Goal: Use online tool/utility: Use online tool/utility

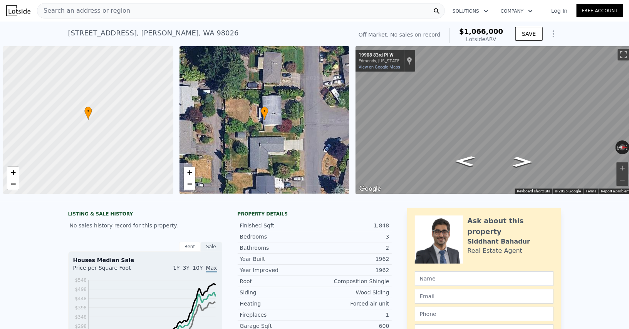
scroll to position [0, 3]
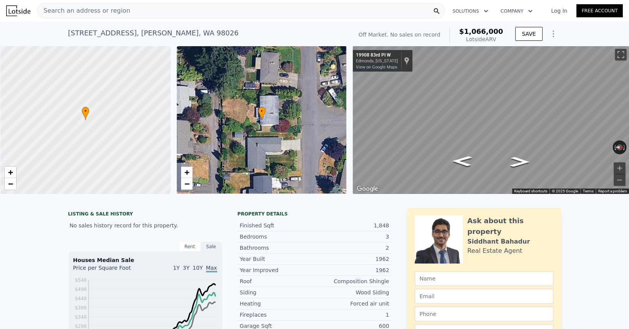
click at [299, 8] on div "Search an address or region" at bounding box center [241, 10] width 408 height 15
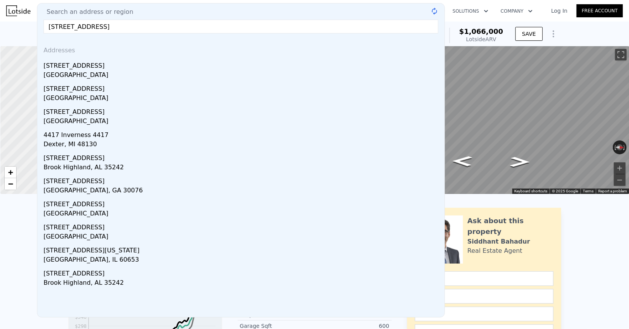
type input "[STREET_ADDRESS]"
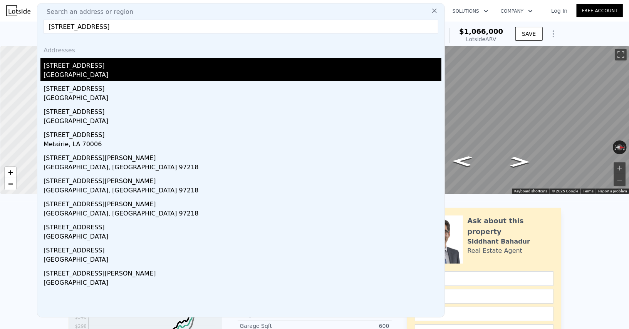
click at [206, 71] on div "[GEOGRAPHIC_DATA]" at bounding box center [243, 75] width 398 height 11
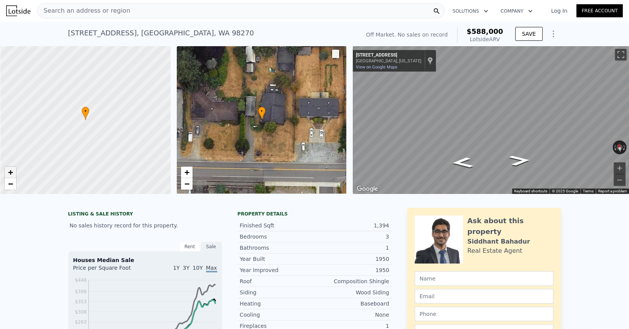
click at [9, 174] on span "+" at bounding box center [10, 173] width 5 height 10
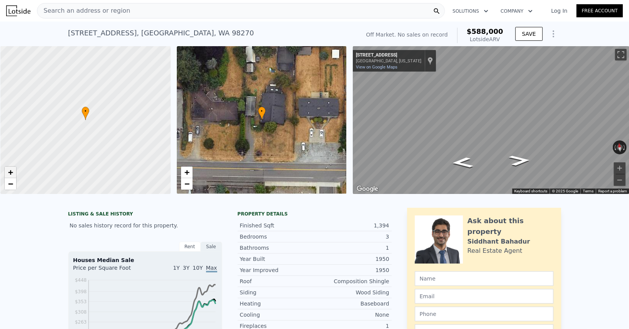
click at [9, 174] on span "+" at bounding box center [10, 173] width 5 height 10
click at [9, 186] on span "−" at bounding box center [10, 184] width 5 height 10
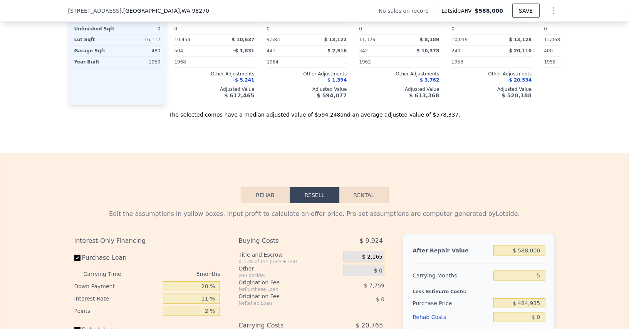
scroll to position [924, 0]
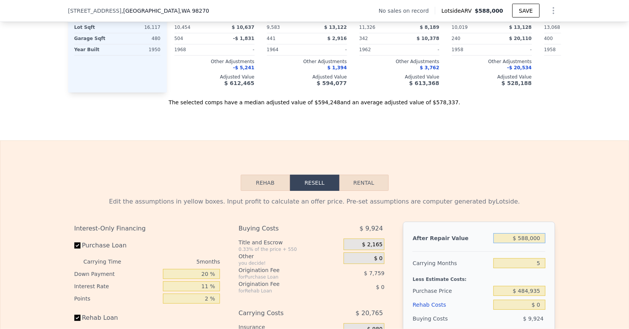
click at [526, 233] on input "$ 588,000" at bounding box center [519, 238] width 52 height 10
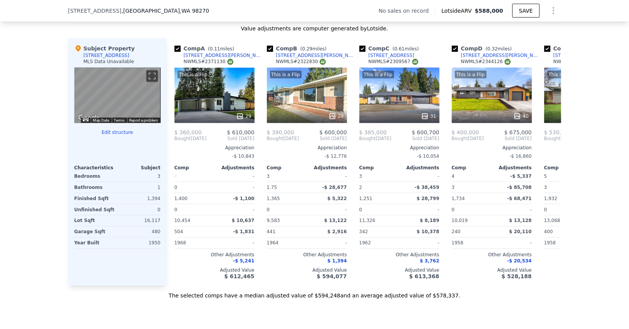
scroll to position [732, 0]
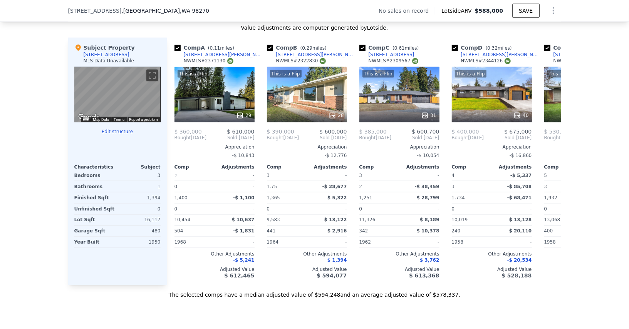
type input "$ 6"
type input "-$ 515,188"
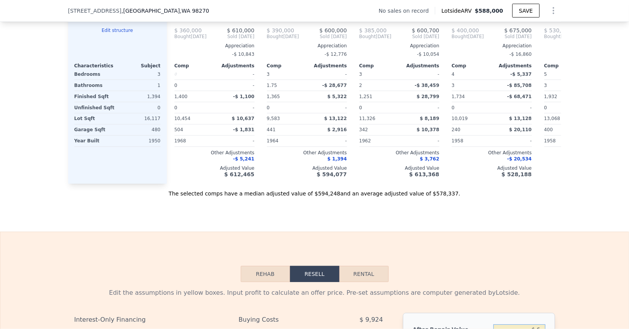
type input "$ 68"
type input "-$ 515,131"
type input "$ 686"
type input "-$ 514,557"
type input "$ 68"
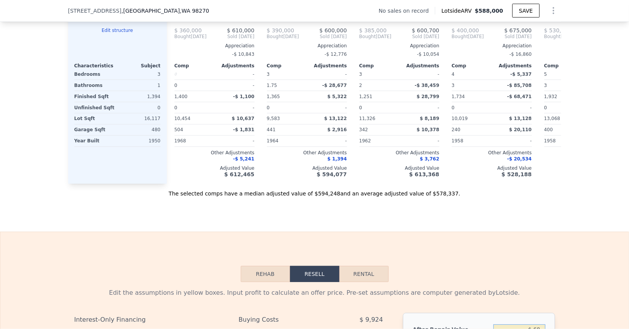
type input "-$ 515,131"
type input "$ 6"
type input "-$ 515,188"
type input "$ 5"
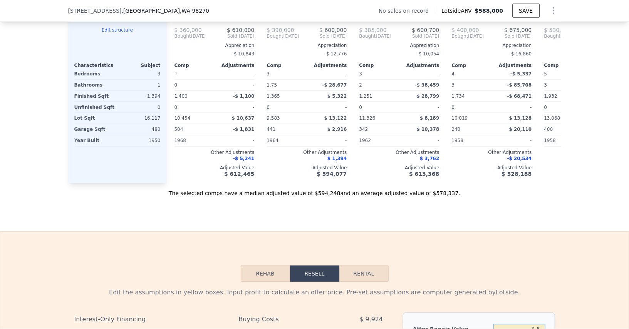
type input "-$ 515,189"
type input "$ 585"
type input "-$ 514,652"
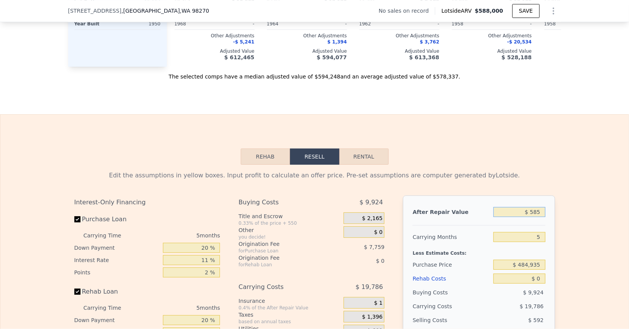
scroll to position [960, 0]
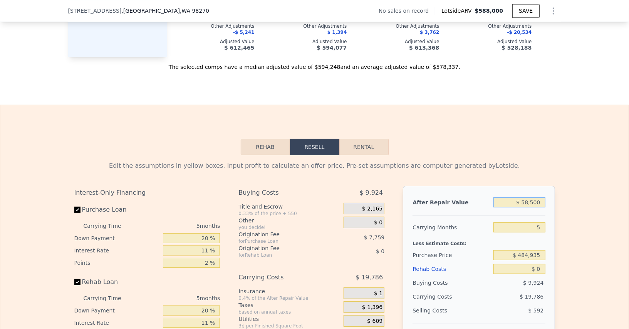
type input "$ 585,000"
type input "$ 27,220"
type input "$ 5,850,000"
type input "$ 4,908,945"
type input "$ 585,000"
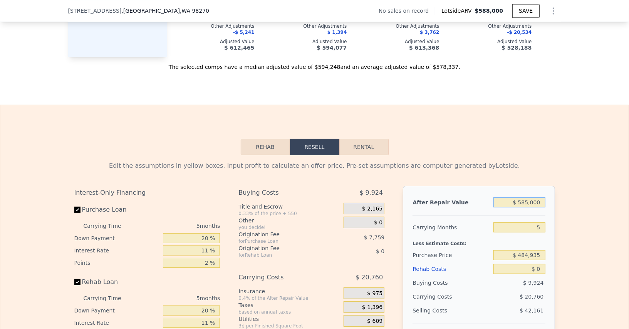
type input "$ 27,220"
type input "$ 585,000"
click at [532, 228] on input "5" at bounding box center [519, 228] width 52 height 10
click at [532, 226] on input "5" at bounding box center [519, 228] width 52 height 10
click at [533, 226] on input "5" at bounding box center [519, 228] width 52 height 10
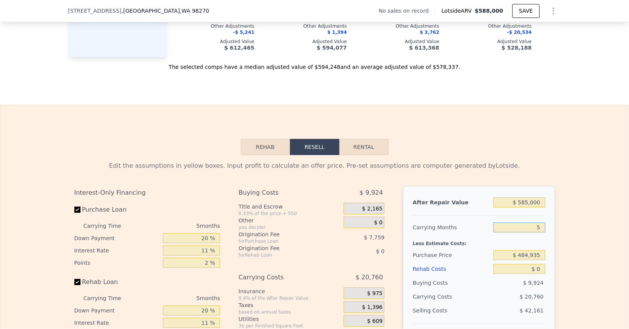
click at [533, 226] on input "5" at bounding box center [519, 228] width 52 height 10
type input "4"
type input "$ 31,372"
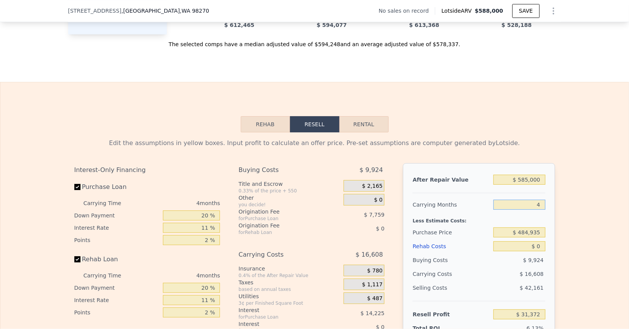
scroll to position [984, 0]
type input "4"
click at [526, 229] on input "$ 484,935" at bounding box center [519, 232] width 52 height 10
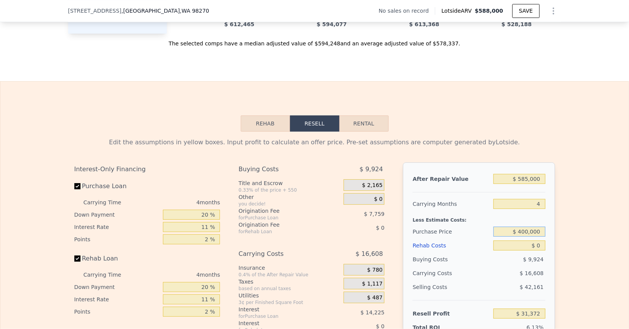
type input "$ 400,000"
click at [536, 243] on input "$ 0" at bounding box center [519, 246] width 52 height 10
type input "$ 120,441"
click at [536, 243] on input "$ 0" at bounding box center [519, 246] width 52 height 10
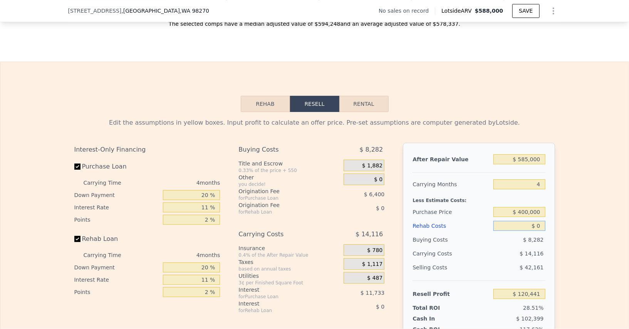
scroll to position [1002, 0]
type input "$ 10"
type input "$ 120,431"
type input "$ 10,000"
type input "$ 109,989"
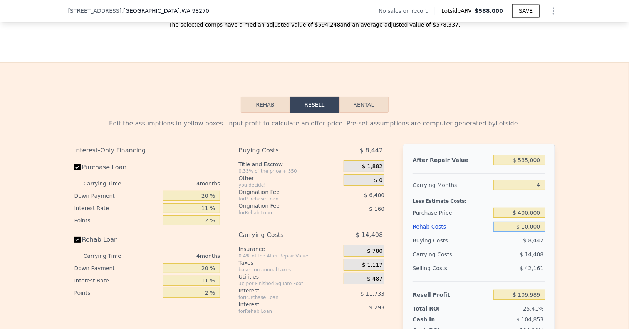
type input "$ 100,000"
type input "$ 15,909"
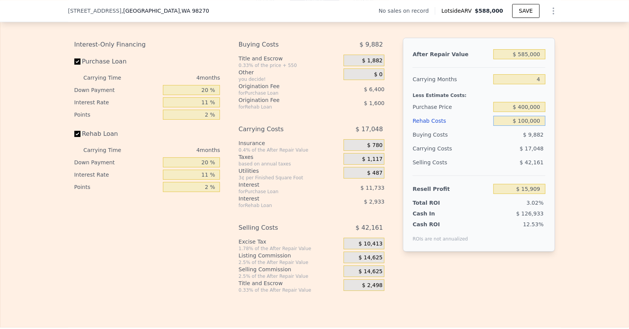
scroll to position [1111, 0]
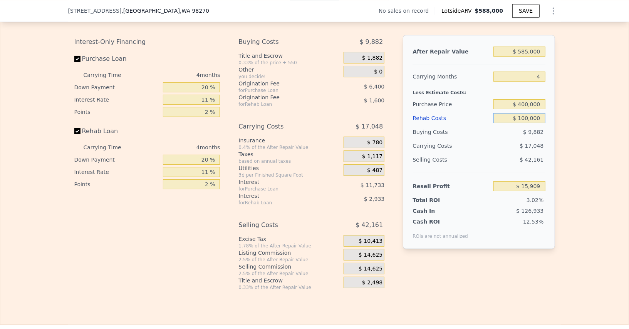
type input "$ 100,000"
click at [358, 263] on div "$ 14,625" at bounding box center [364, 269] width 41 height 12
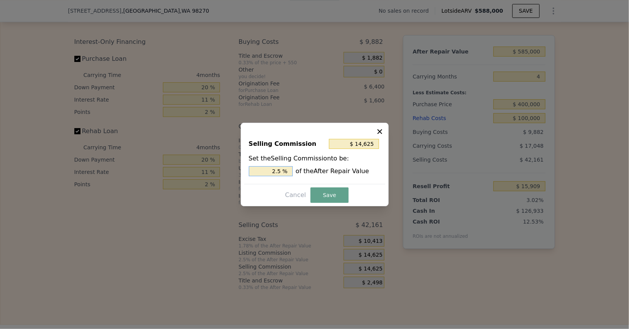
click at [266, 171] on input "2.5 %" at bounding box center [271, 171] width 44 height 10
type input "$ 5,850"
type input "1 %"
click at [321, 193] on button "Save" at bounding box center [329, 195] width 38 height 15
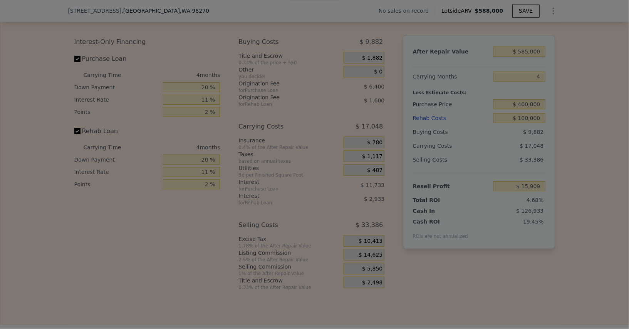
type input "$ 24,684"
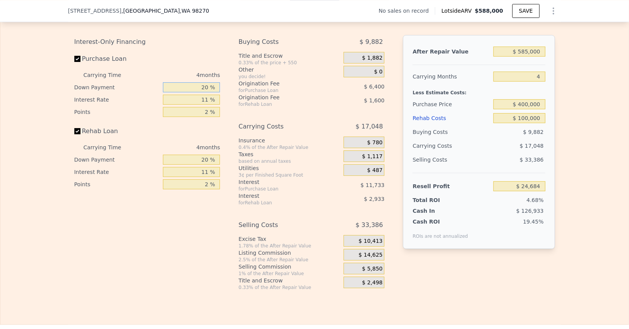
click at [178, 88] on input "20 %" at bounding box center [191, 87] width 57 height 10
type input "1 %"
type input "$ 20,376"
type input "10 %"
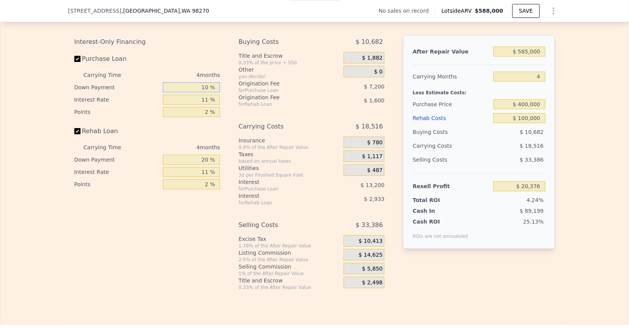
type input "$ 22,416"
type input "10 %"
click at [187, 96] on input "11 %" at bounding box center [191, 100] width 57 height 10
type input "1 %"
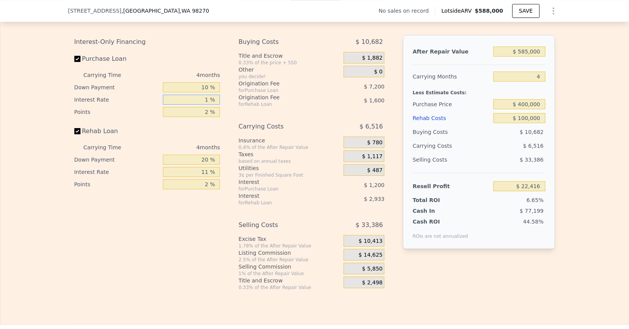
type input "$ 34,416"
type input "10 %"
type input "$ 23,616"
type input "10.5 %"
type input "$ 23,016"
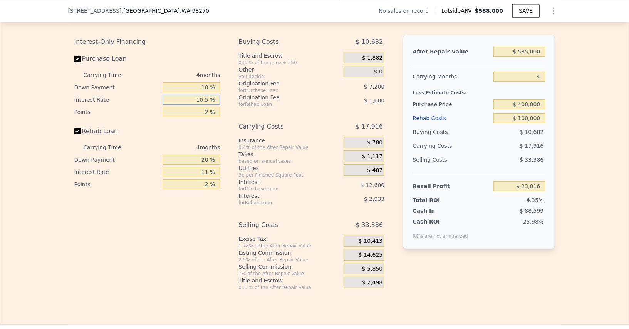
type input "10.5 %"
click at [195, 114] on div "2 %" at bounding box center [191, 112] width 57 height 12
click at [196, 112] on input "2 %" at bounding box center [191, 112] width 57 height 10
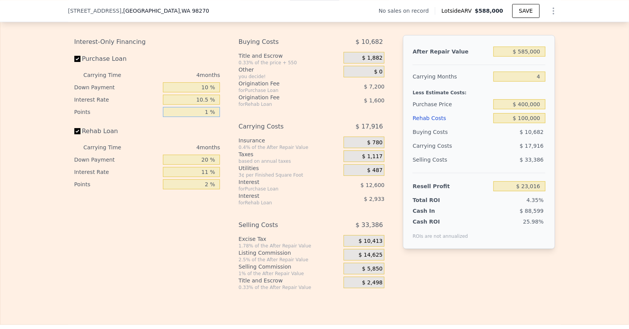
type input "1. %"
type input "$ 26,616"
type input "1.5 %"
type input "$ 24,816"
type input "1.5 %"
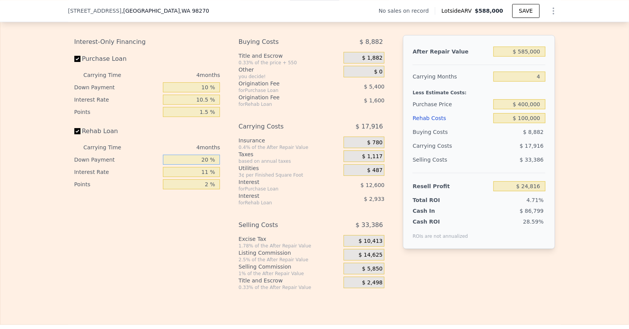
click at [196, 155] on input "20 %" at bounding box center [191, 160] width 57 height 10
type input "1 %"
type input "$ 23,736"
type input "10 %"
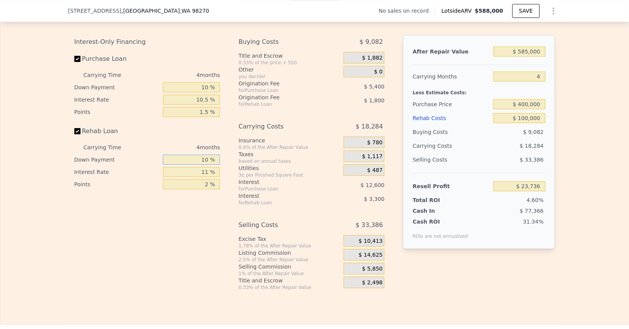
type input "$ 24,248"
type input "10 %"
click at [196, 169] on input "11 %" at bounding box center [191, 172] width 57 height 10
type input "1 %"
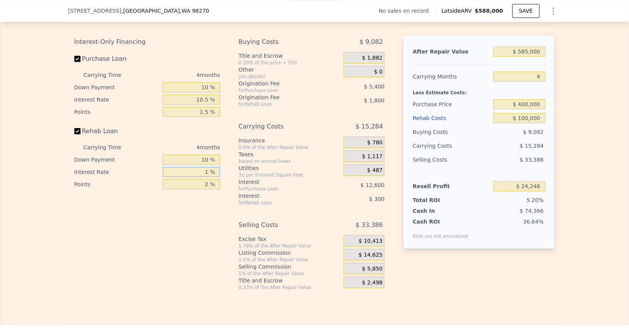
type input "$ 27,248"
type input "10 %"
type input "$ 24,548"
type input "10.5 %"
type input "$ 24,400"
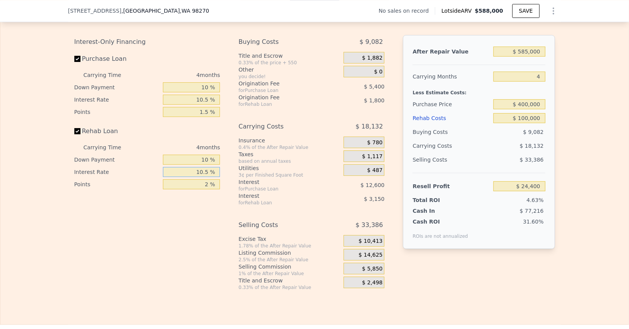
type input "10.5 %"
click at [201, 178] on div "2 %" at bounding box center [191, 184] width 57 height 12
click at [201, 184] on input "2 %" at bounding box center [191, 184] width 57 height 10
type input "1 %"
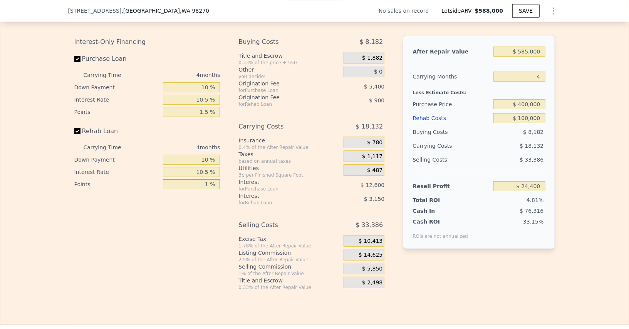
type input "$ 25,300"
type input "1.5 %"
type input "$ 24,850"
type input "1.5 %"
click at [216, 223] on div "Interest-Only Financing Purchase Loan Carrying Time 4 months Down Payment 10 % …" at bounding box center [150, 163] width 152 height 256
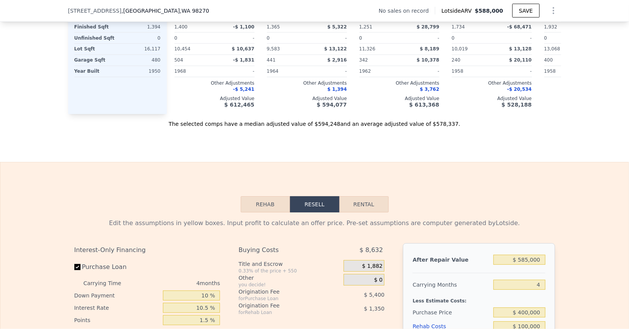
scroll to position [904, 0]
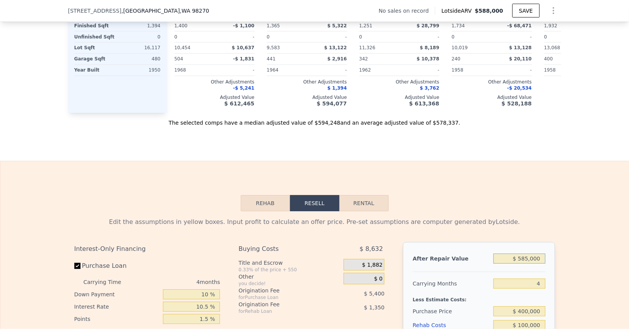
click at [527, 254] on input "$ 585,000" at bounding box center [519, 259] width 52 height 10
type input "$ 6"
type input "-$ 526,528"
type input "$ 6,000"
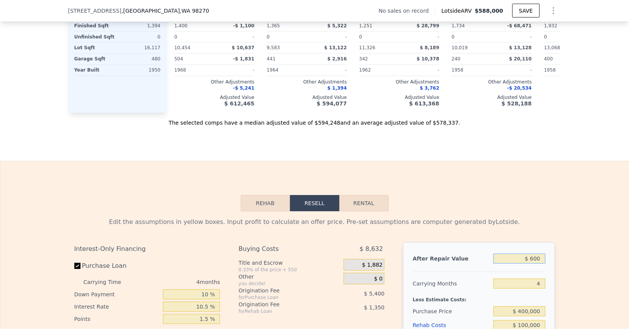
type input "-$ 526,478"
type input "$ 600,000"
type input "$ 38,988"
type input "$ 600,000"
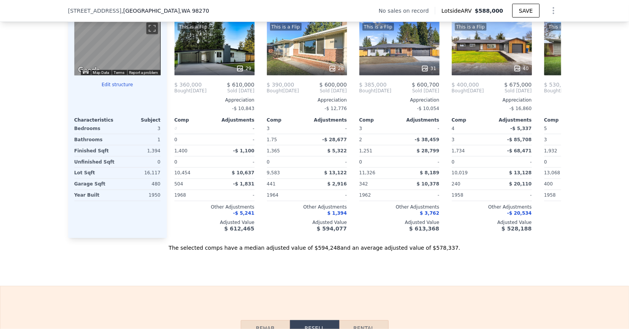
scroll to position [767, 0]
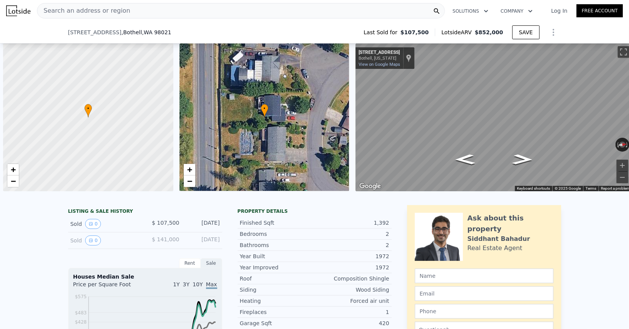
scroll to position [0, 3]
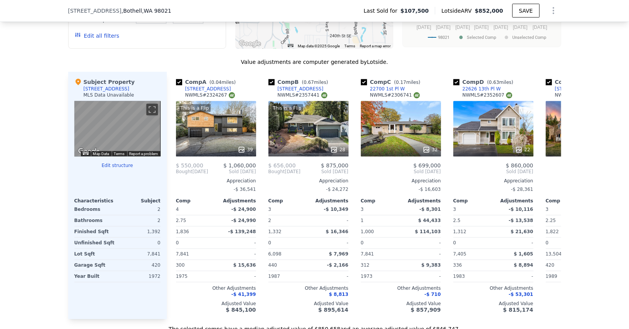
checkbox input "true"
type input "$ 671,078"
